Goal: Task Accomplishment & Management: Use online tool/utility

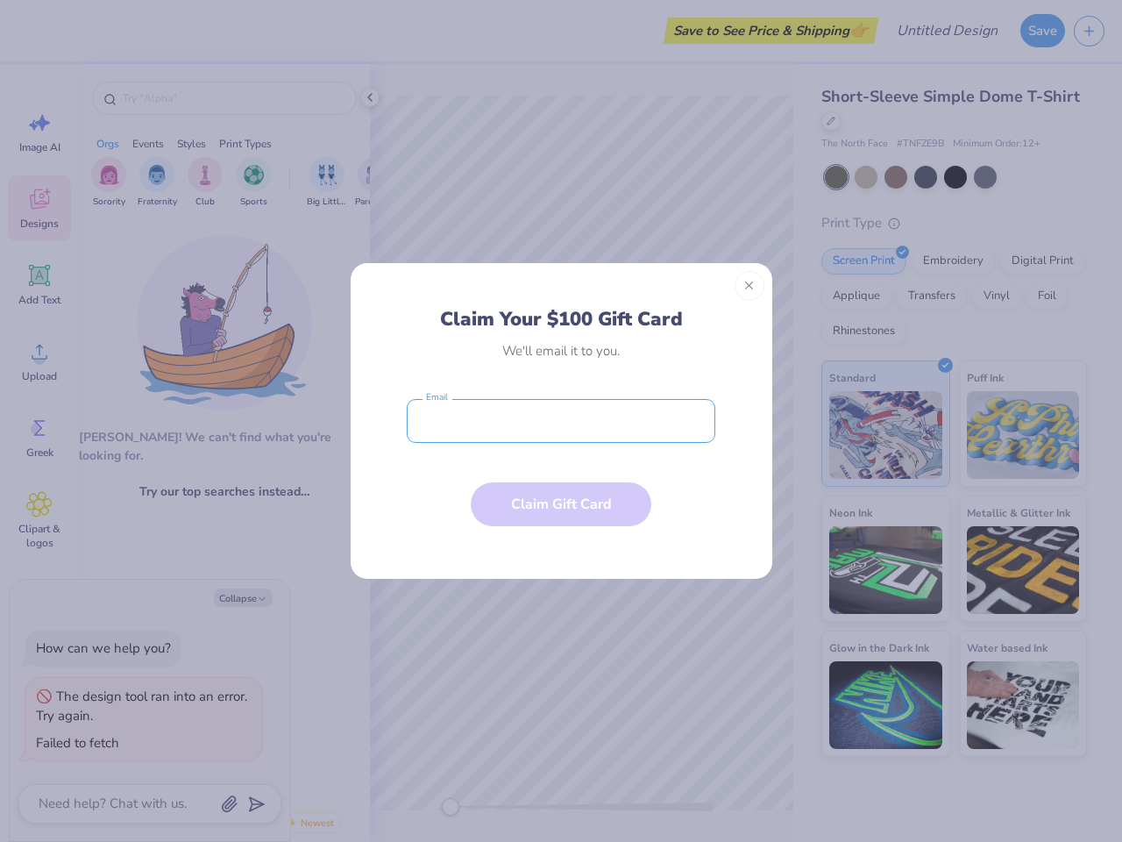
type textarea "x"
click at [561, 421] on input "email" at bounding box center [561, 421] width 309 height 44
click at [750, 286] on button "Close" at bounding box center [750, 286] width 30 height 30
